Goal: Task Accomplishment & Management: Use online tool/utility

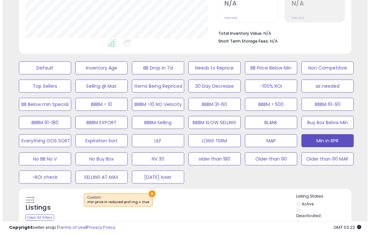
scroll to position [155, 0]
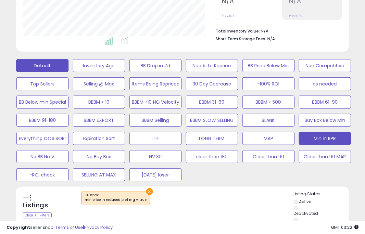
click at [50, 60] on button "Default" at bounding box center [42, 65] width 52 height 13
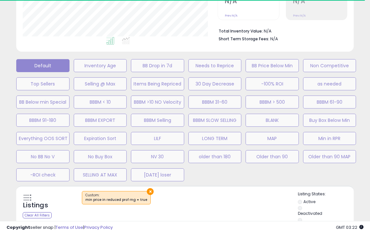
select select "**"
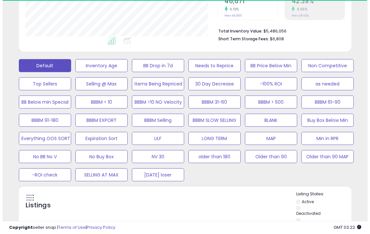
scroll to position [232, 0]
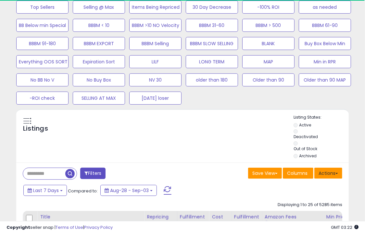
click at [339, 177] on button "Actions" at bounding box center [328, 173] width 28 height 11
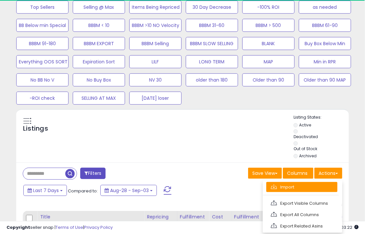
click at [314, 184] on link "Import" at bounding box center [301, 187] width 71 height 10
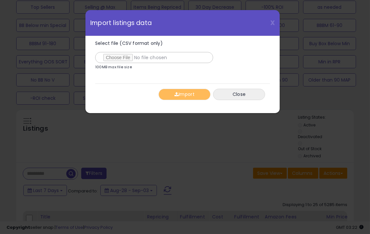
scroll to position [133, 195]
type input "**********"
click at [172, 90] on button "Import" at bounding box center [184, 94] width 52 height 11
click at [172, 90] on div "Select file (CSV format only) 100MB max file size 100% [GEOGRAPHIC_DATA] Close" at bounding box center [182, 70] width 175 height 69
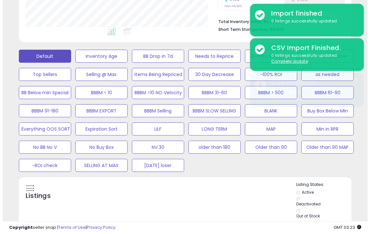
scroll to position [160, 0]
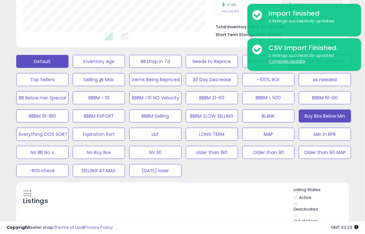
click at [310, 120] on button "Buy Box Below Min" at bounding box center [325, 115] width 52 height 13
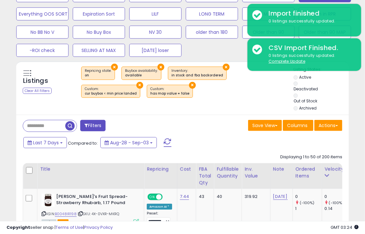
scroll to position [284, 0]
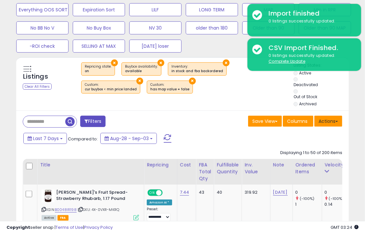
click at [329, 120] on button "Actions" at bounding box center [328, 121] width 28 height 11
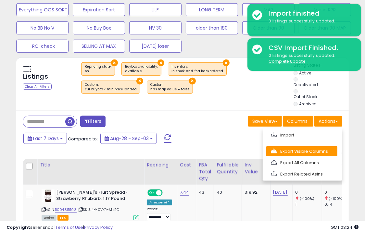
click at [309, 147] on link "Export Visible Columns" at bounding box center [301, 151] width 71 height 10
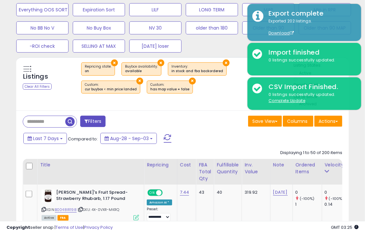
click at [204, 120] on div "Save View Save As New View Columns Actions [GEOGRAPHIC_DATA]" at bounding box center [264, 122] width 165 height 13
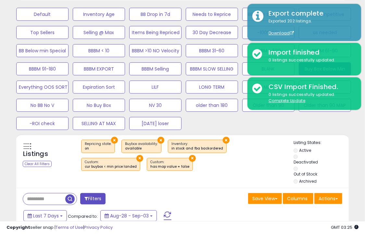
scroll to position [207, 0]
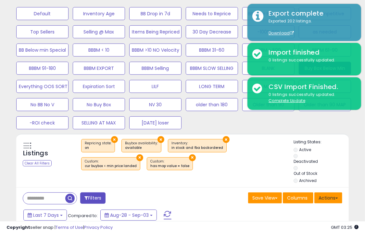
click at [328, 198] on button "Actions" at bounding box center [328, 197] width 28 height 11
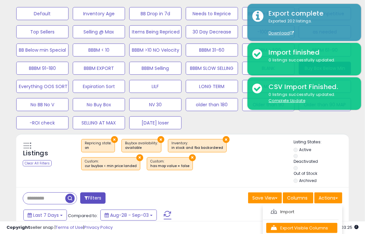
click at [305, 224] on link "Export Visible Columns" at bounding box center [301, 228] width 71 height 10
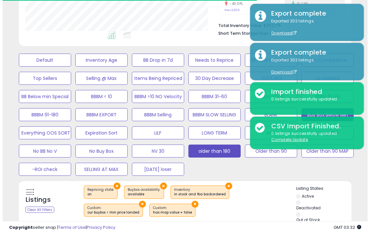
scroll to position [153, 0]
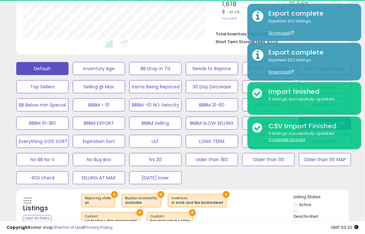
click at [33, 71] on button "Default" at bounding box center [42, 68] width 52 height 13
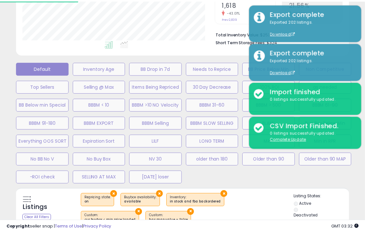
scroll to position [133, 195]
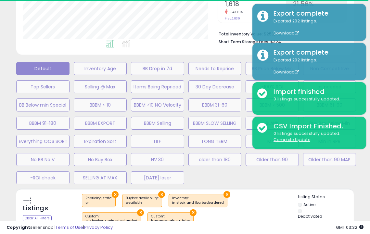
select select "**"
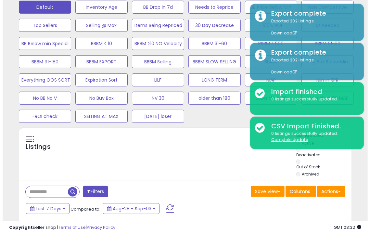
scroll to position [215, 0]
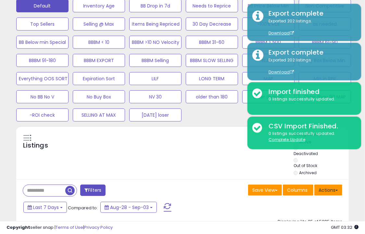
click at [331, 193] on button "Actions" at bounding box center [328, 189] width 28 height 11
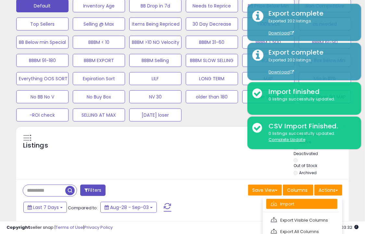
click at [306, 204] on link "Import" at bounding box center [301, 204] width 71 height 10
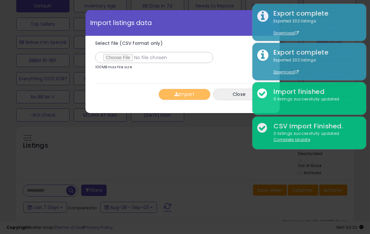
type input "**********"
click at [180, 95] on button "Import" at bounding box center [184, 94] width 52 height 11
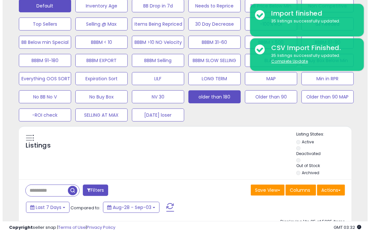
scroll to position [173, 0]
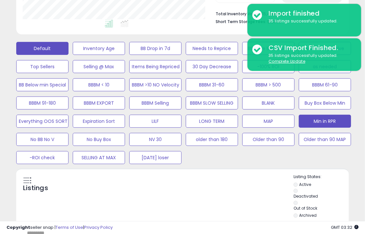
click at [308, 121] on button "Min in RPR" at bounding box center [325, 121] width 52 height 13
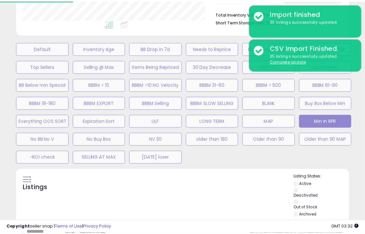
scroll to position [133, 195]
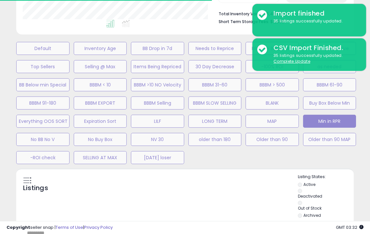
select select "**"
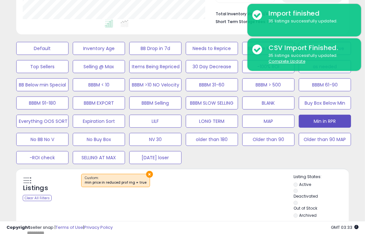
scroll to position [133, 192]
click at [349, 160] on div "Default Inventory Age BB Drop in 7d Needs to Reprice BB Price Below Min Non Com…" at bounding box center [182, 101] width 349 height 127
